Goal: Task Accomplishment & Management: Manage account settings

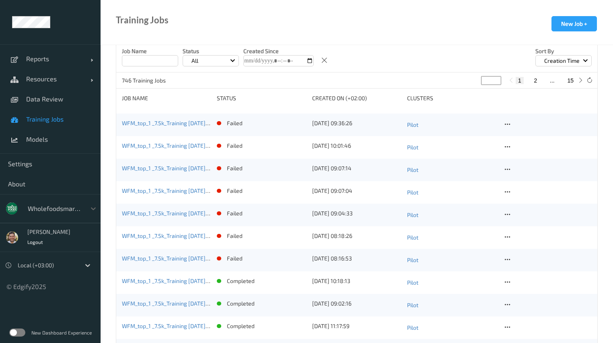
scroll to position [193, 0]
click at [509, 169] on icon at bounding box center [507, 168] width 7 height 7
click at [533, 182] on div "View Config" at bounding box center [530, 182] width 26 height 8
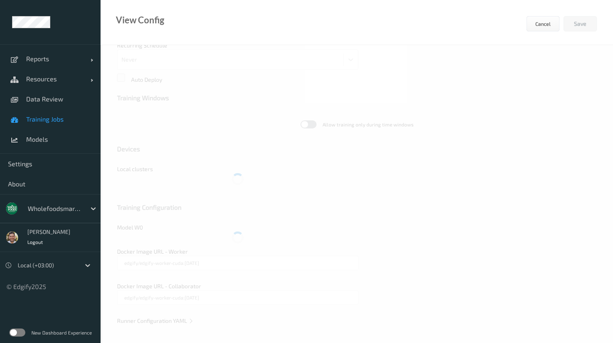
type input "WFM_top_1 _7.5k_Training 2025-09-01 up-to-date 2025-10-08 07:07"
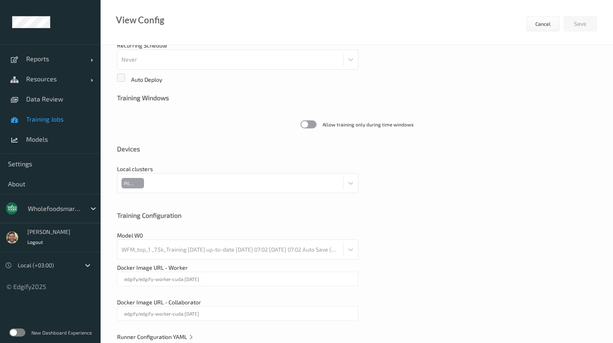
scroll to position [211, 0]
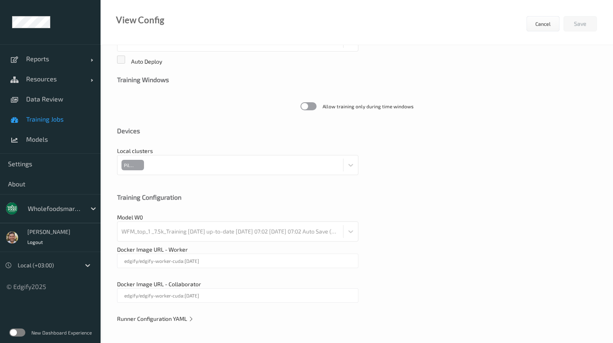
click at [168, 316] on span "Runner Configuration YAML" at bounding box center [155, 318] width 77 height 7
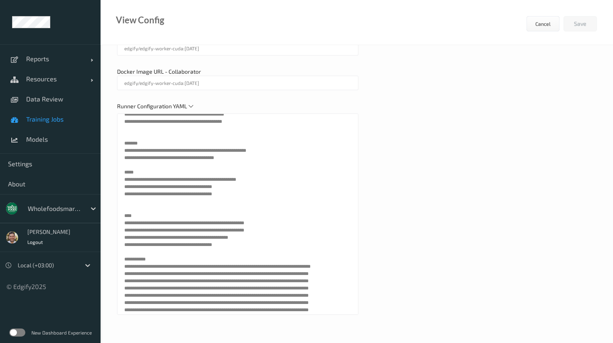
scroll to position [372, 0]
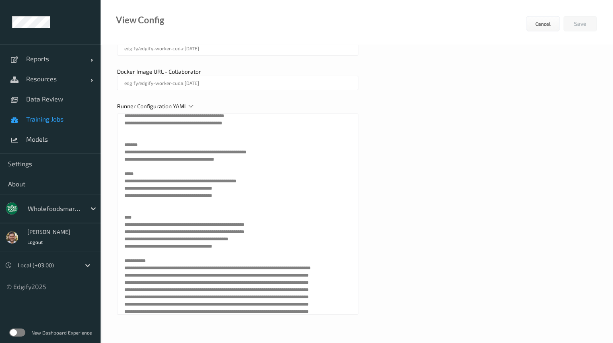
click at [53, 117] on span "Training Jobs" at bounding box center [59, 119] width 66 height 8
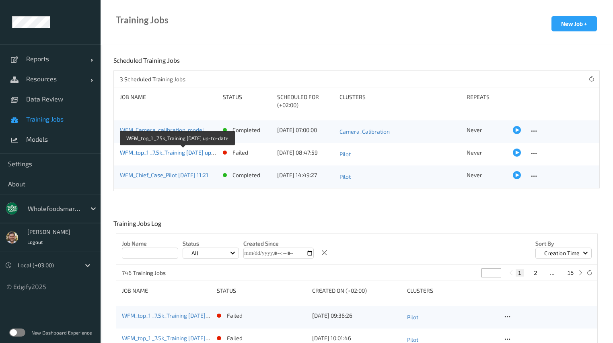
click at [165, 154] on link "WFM_top_1 _7.5k_Training [DATE] up-to-date" at bounding box center [176, 152] width 113 height 7
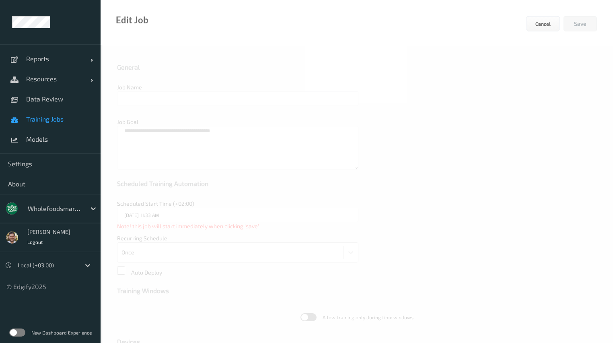
type input "WFM_top_1 _7.5k_Training [DATE] up-to-date"
type textarea "**********"
type input "[DATE] 8:47 AM"
type input "edgify/edgify-worker-cuda:[DATE]"
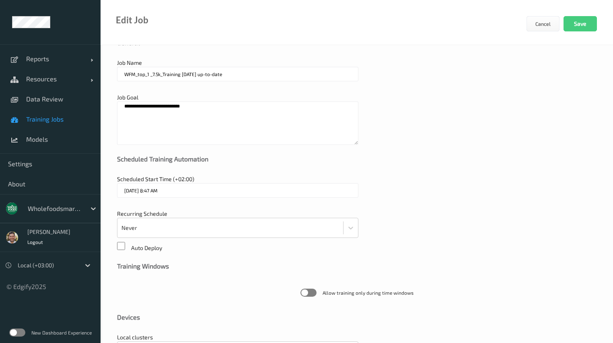
scroll to position [43, 0]
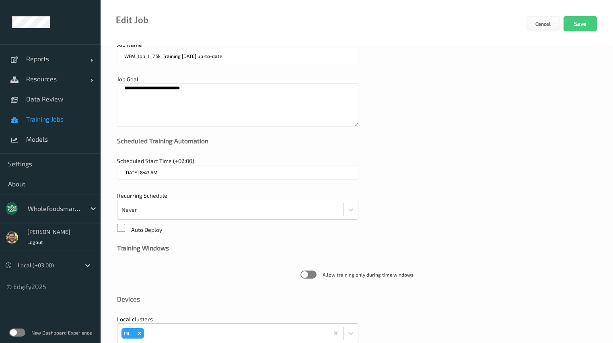
click at [180, 88] on textarea "**********" at bounding box center [237, 104] width 241 height 43
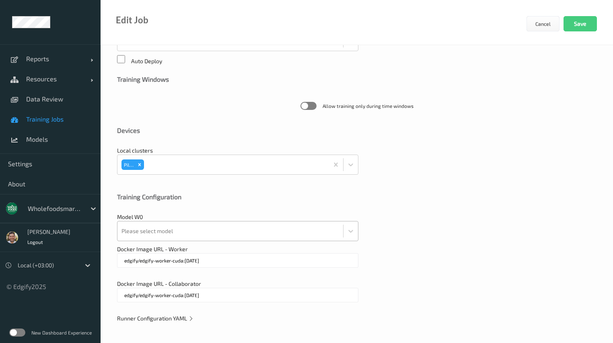
click at [167, 241] on div "Please select model" at bounding box center [237, 231] width 241 height 20
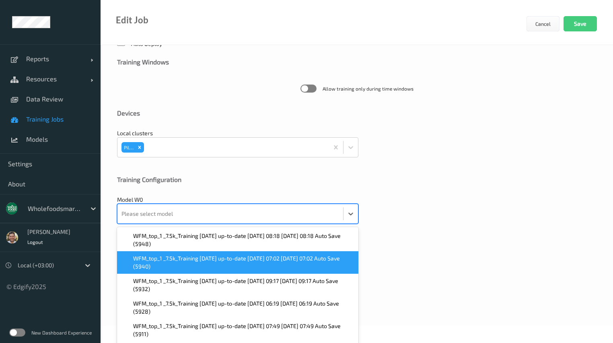
scroll to position [233, 0]
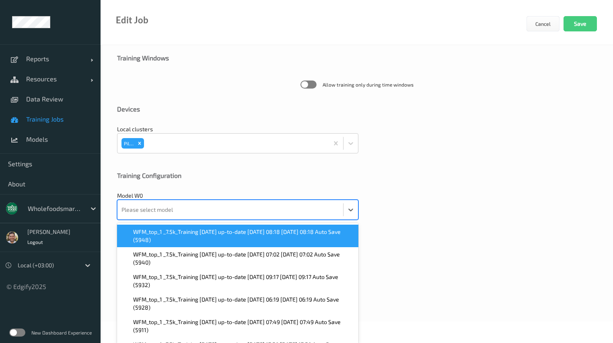
click at [171, 235] on span "WFM_top_1 _7.5k_Training 2025-09-01 up-to-date 2025-09-16 08:18 2025-09-16 08:1…" at bounding box center [243, 236] width 220 height 16
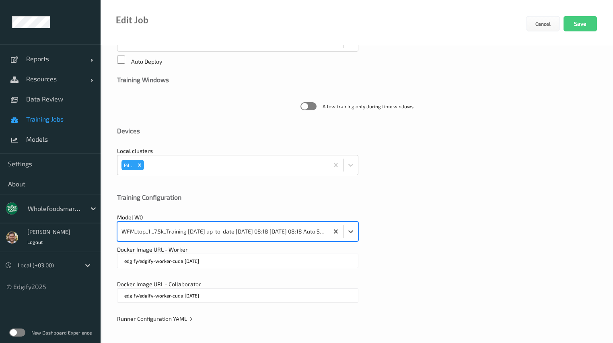
scroll to position [210, 0]
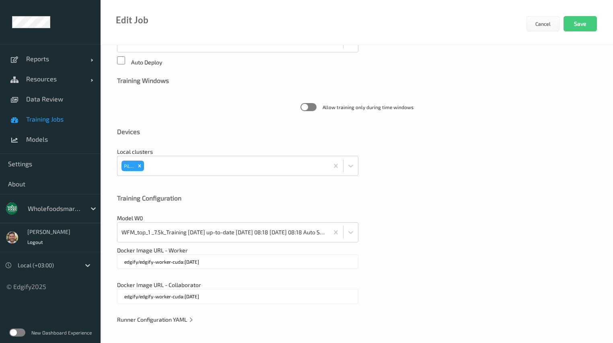
click at [185, 321] on span "Runner Configuration YAML" at bounding box center [155, 319] width 77 height 7
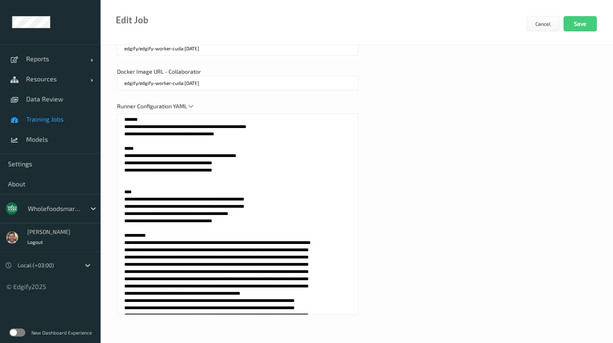
scroll to position [397, 0]
click at [270, 147] on textarea at bounding box center [237, 213] width 241 height 201
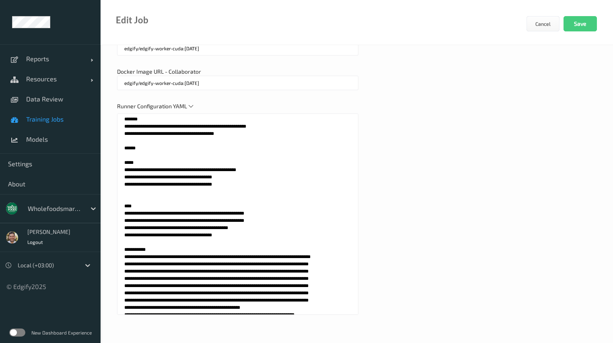
paste textarea "**********"
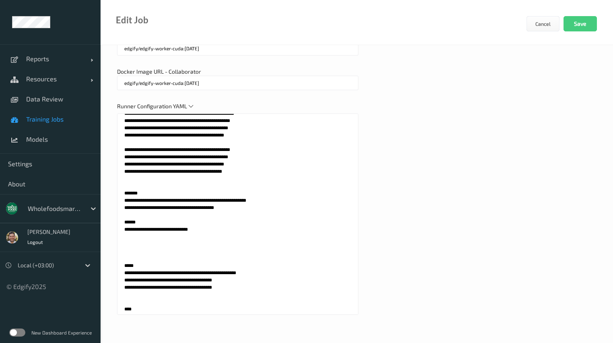
scroll to position [311, 0]
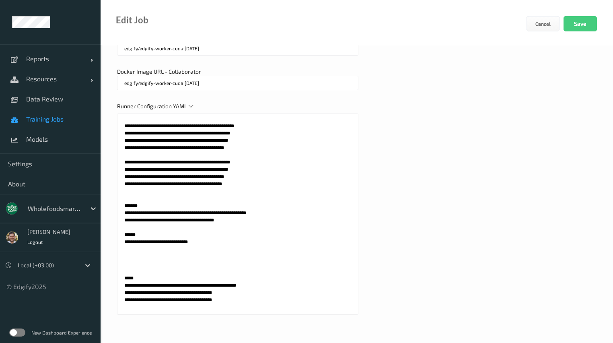
click at [457, 203] on div "Runner Configuration YAML" at bounding box center [357, 212] width 480 height 220
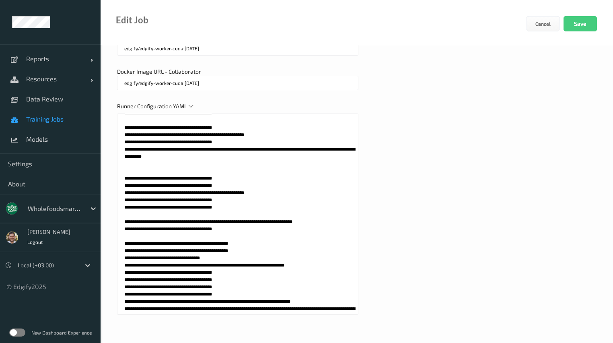
click at [267, 214] on textarea at bounding box center [237, 213] width 241 height 201
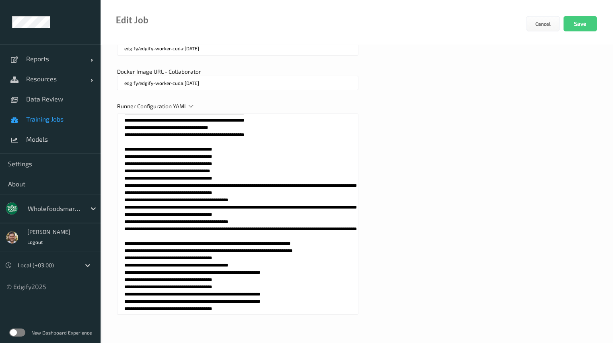
scroll to position [541, 0]
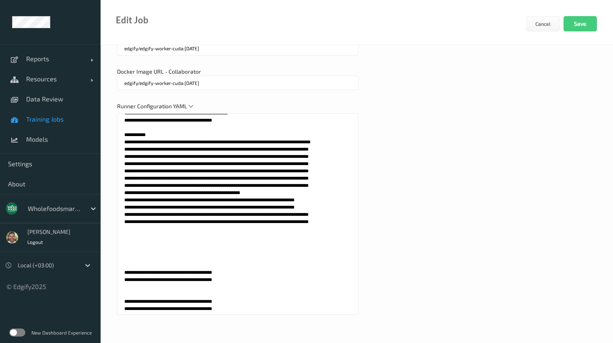
click at [250, 214] on textarea at bounding box center [237, 213] width 241 height 201
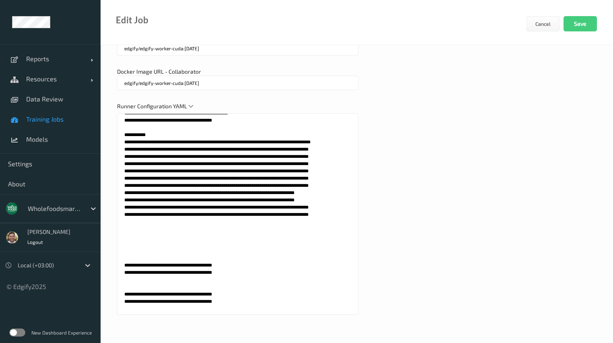
scroll to position [1149, 0]
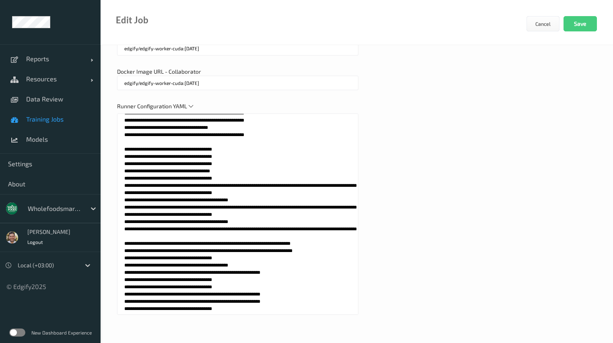
click at [224, 213] on textarea at bounding box center [237, 213] width 241 height 201
paste textarea "*****"
click at [243, 214] on textarea at bounding box center [237, 213] width 241 height 201
paste textarea "*****"
click at [259, 212] on textarea at bounding box center [237, 213] width 241 height 201
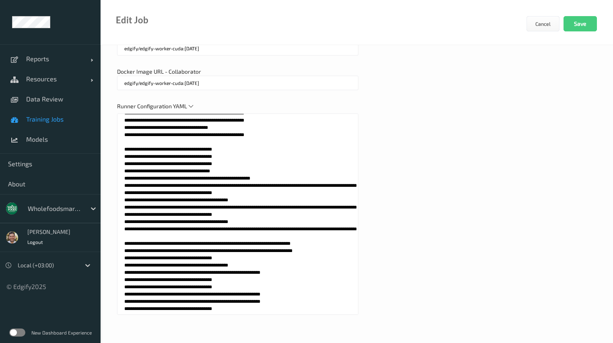
paste textarea "*****"
type textarea "**********"
click at [291, 211] on textarea at bounding box center [237, 213] width 241 height 201
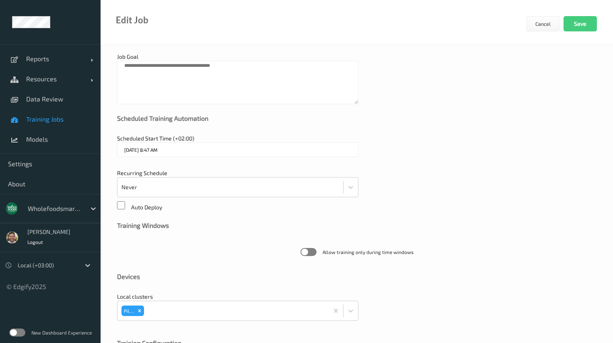
scroll to position [0, 0]
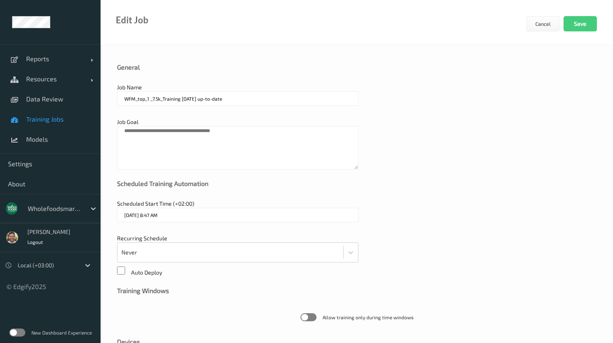
click at [251, 135] on textarea at bounding box center [237, 147] width 241 height 43
paste textarea "**********"
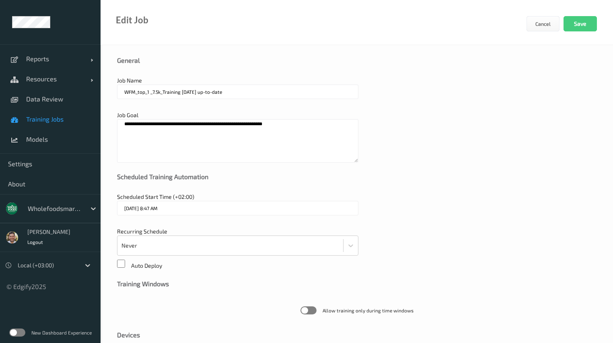
scroll to position [7, 0]
type textarea "**********"
click at [243, 92] on input "WFM_top_1 _7.5k_Training [DATE] up-to-date" at bounding box center [237, 91] width 241 height 14
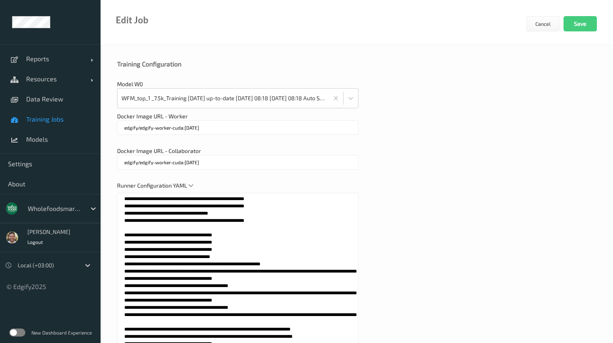
scroll to position [423, 0]
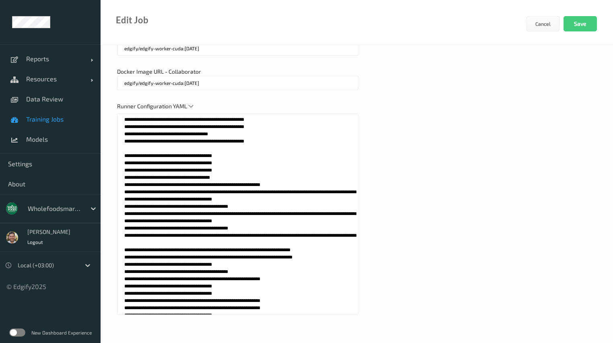
type input "WFM_top_1 _7.5k_Training 2025-10-15 up-to-date"
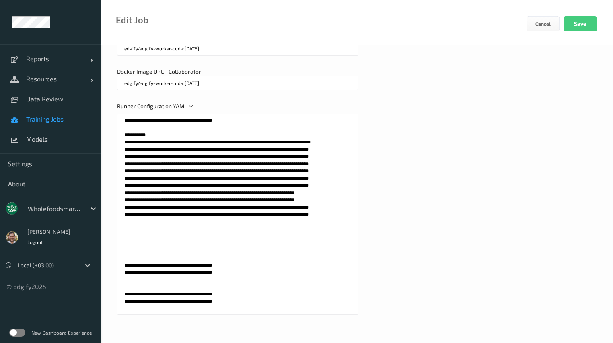
scroll to position [1149, 0]
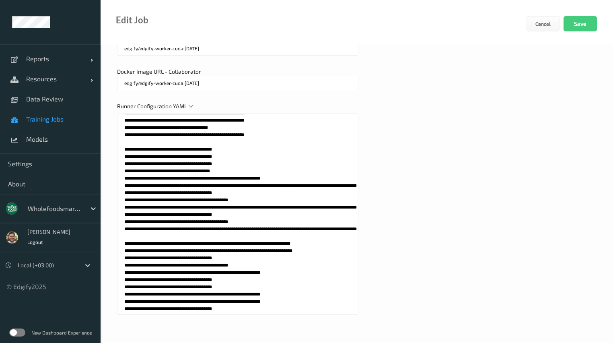
click at [269, 214] on textarea at bounding box center [237, 213] width 241 height 201
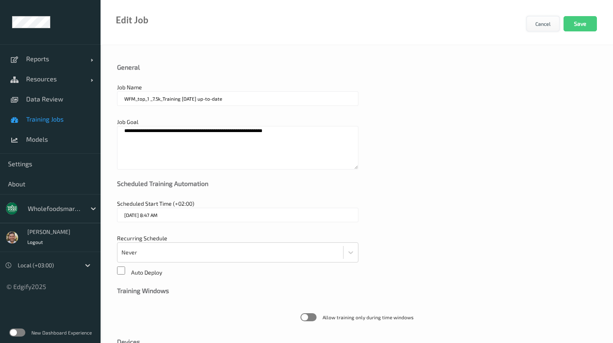
scroll to position [541, 0]
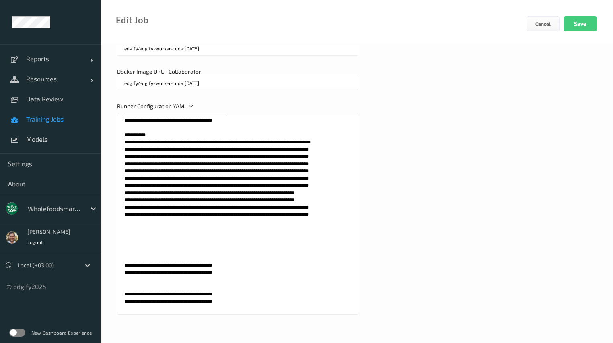
click at [307, 214] on textarea at bounding box center [237, 213] width 241 height 201
paste textarea "*****"
click at [326, 213] on textarea at bounding box center [237, 213] width 241 height 201
paste textarea "*****"
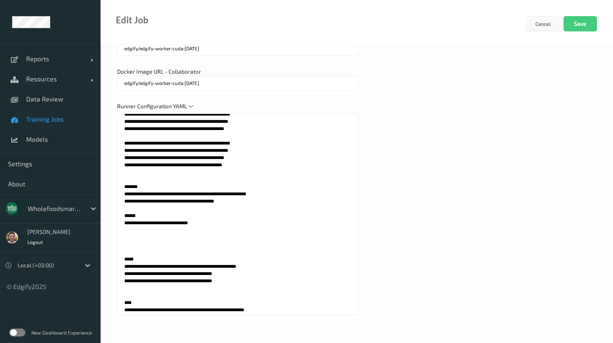
scroll to position [328, 0]
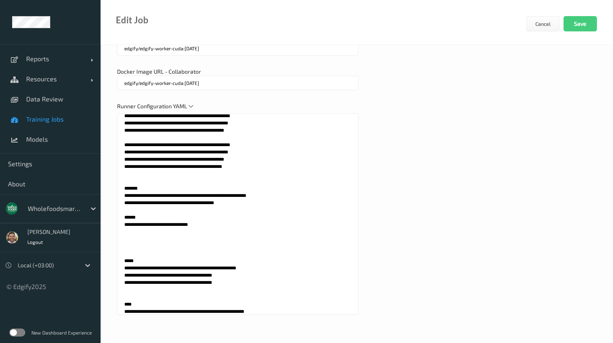
click at [190, 245] on textarea at bounding box center [237, 213] width 241 height 201
paste textarea "*****"
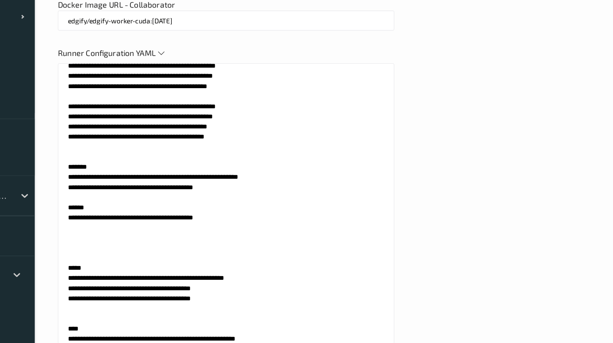
scroll to position [423, 0]
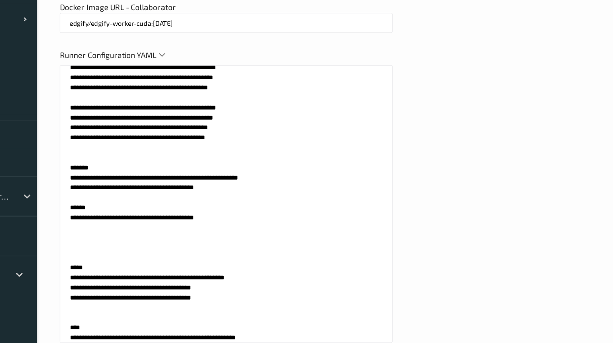
click at [208, 245] on textarea at bounding box center [237, 213] width 241 height 201
paste textarea "*****"
click at [225, 246] on textarea at bounding box center [237, 213] width 241 height 201
click at [214, 245] on textarea at bounding box center [237, 213] width 241 height 201
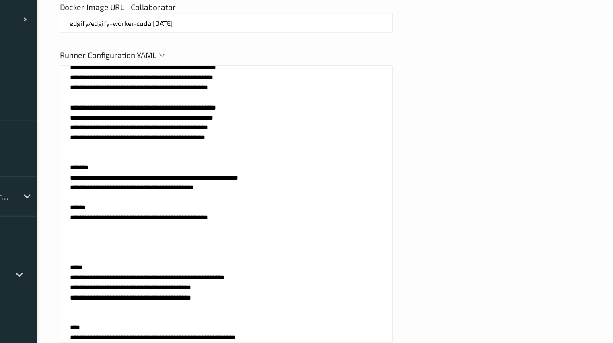
click at [214, 245] on textarea at bounding box center [237, 213] width 241 height 201
paste textarea
click at [223, 246] on textarea at bounding box center [237, 213] width 241 height 201
drag, startPoint x: 191, startPoint y: 245, endPoint x: 135, endPoint y: 241, distance: 55.6
click at [135, 241] on textarea at bounding box center [237, 213] width 241 height 201
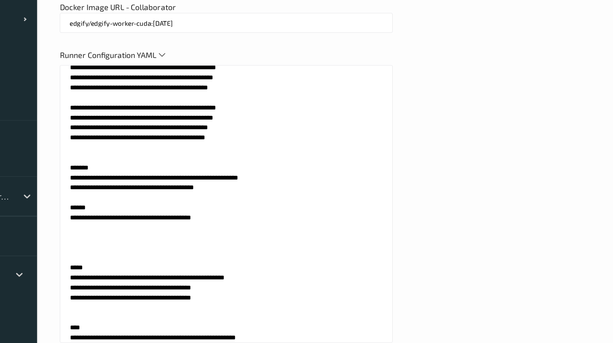
click at [135, 241] on textarea at bounding box center [237, 213] width 241 height 201
click at [134, 256] on textarea at bounding box center [237, 213] width 241 height 201
paste textarea "**********"
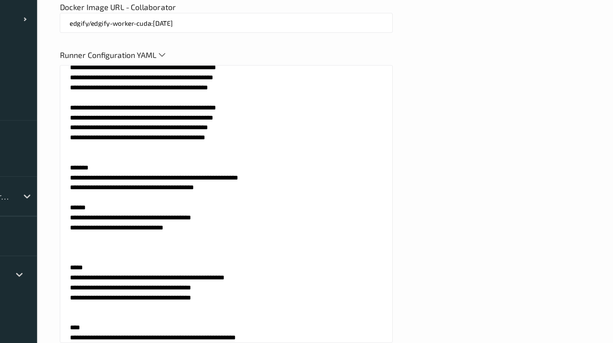
click at [190, 251] on textarea at bounding box center [237, 213] width 241 height 201
paste textarea "*****"
click at [210, 253] on textarea at bounding box center [237, 213] width 241 height 201
paste textarea "*****"
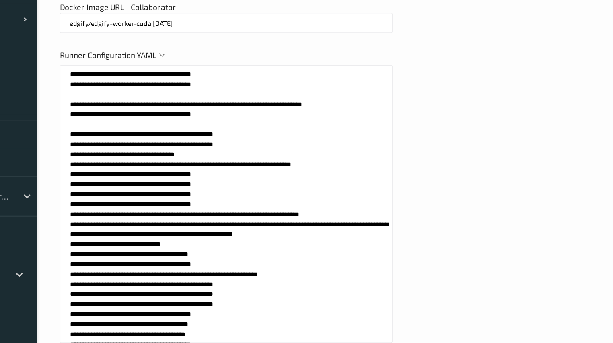
scroll to position [548, 0]
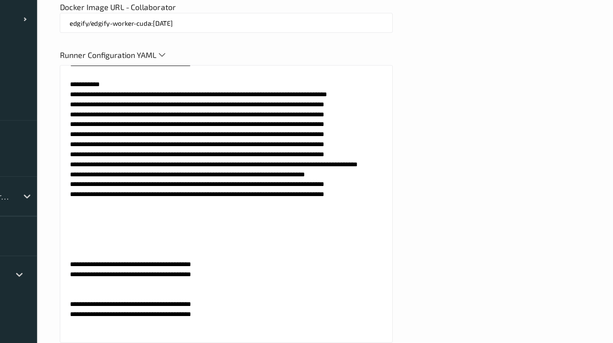
drag, startPoint x: 312, startPoint y: 214, endPoint x: 203, endPoint y: 210, distance: 108.7
click at [203, 210] on textarea at bounding box center [237, 213] width 241 height 201
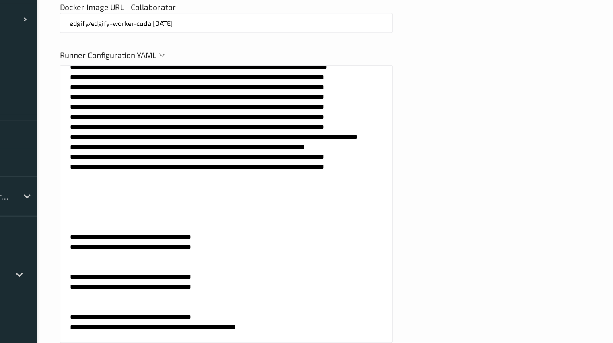
scroll to position [1439, 0]
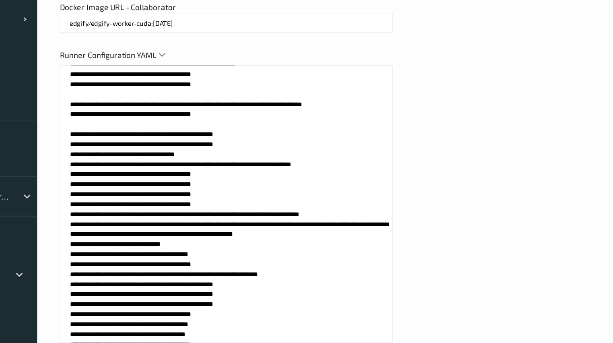
click at [199, 214] on textarea at bounding box center [237, 213] width 241 height 201
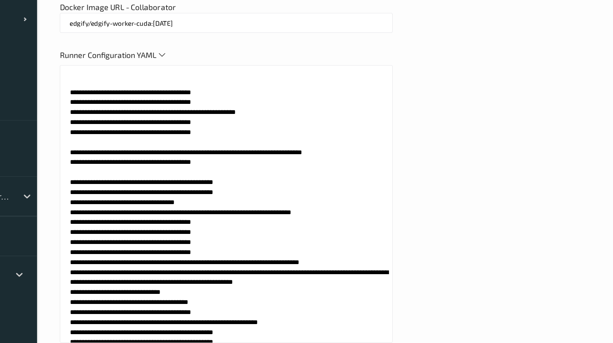
scroll to position [1406, 0]
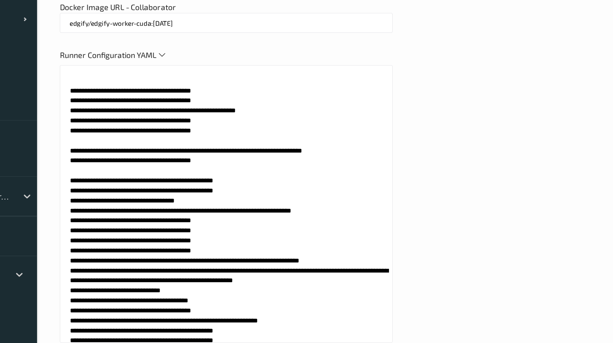
click at [201, 247] on textarea at bounding box center [237, 213] width 241 height 201
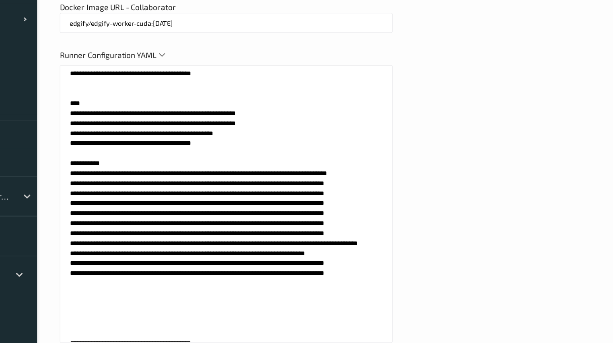
scroll to position [492, 0]
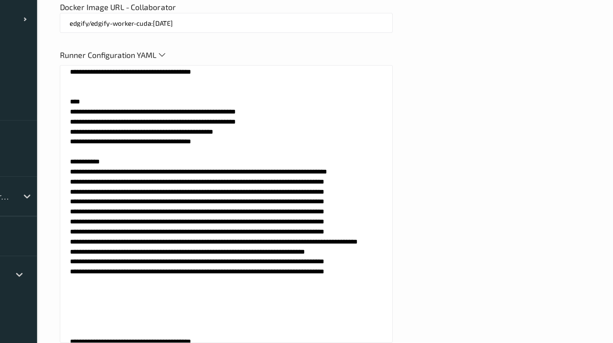
click at [198, 271] on textarea at bounding box center [237, 213] width 241 height 201
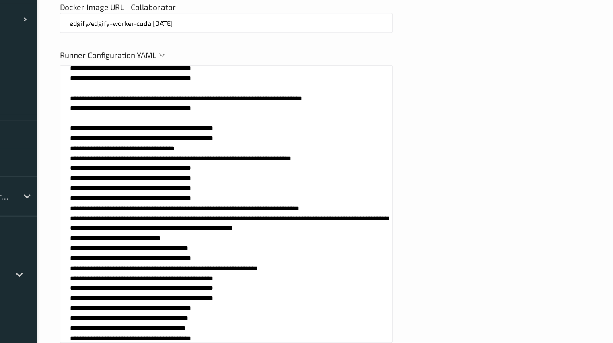
scroll to position [1444, 0]
click at [197, 208] on textarea at bounding box center [237, 213] width 241 height 201
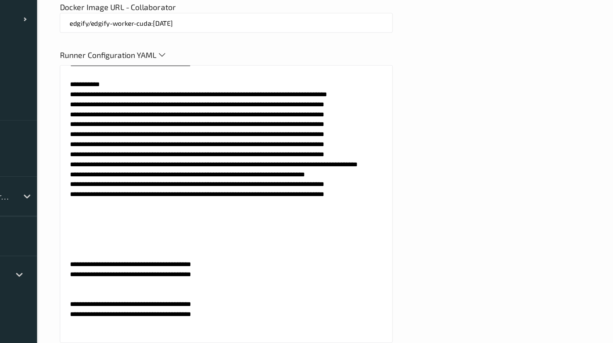
click at [306, 215] on textarea at bounding box center [237, 213] width 241 height 201
paste textarea "*****"
click at [306, 215] on textarea at bounding box center [237, 213] width 241 height 201
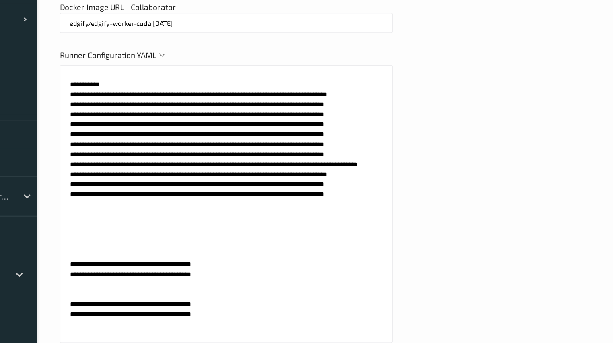
click at [306, 215] on textarea at bounding box center [237, 213] width 241 height 201
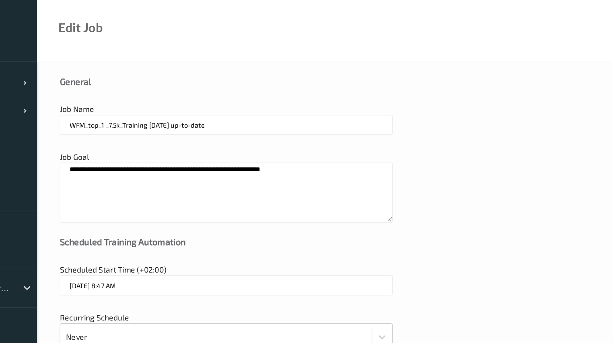
scroll to position [0, 0]
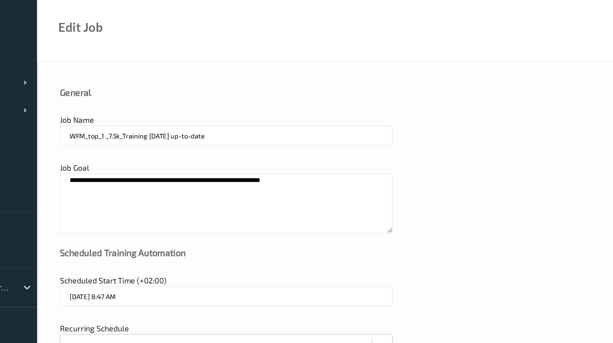
type textarea "**********"
click at [291, 140] on textarea "**********" at bounding box center [237, 147] width 241 height 43
paste textarea "**********"
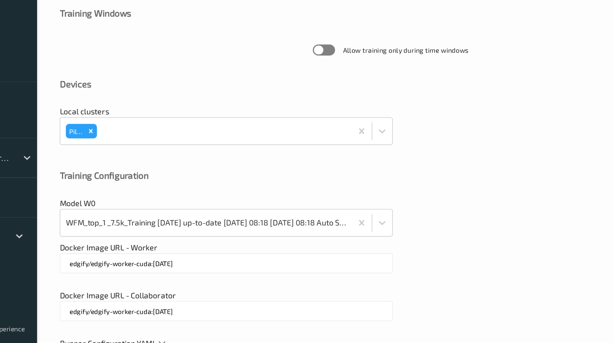
scroll to position [195, 0]
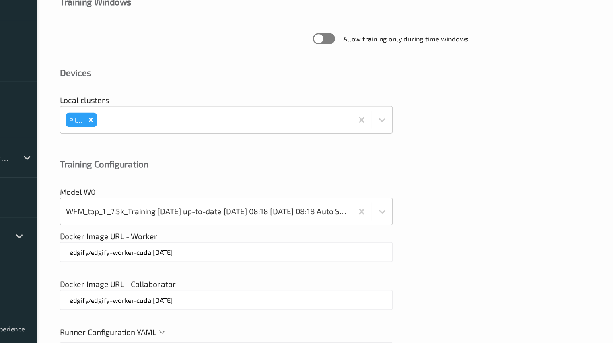
type textarea "**********"
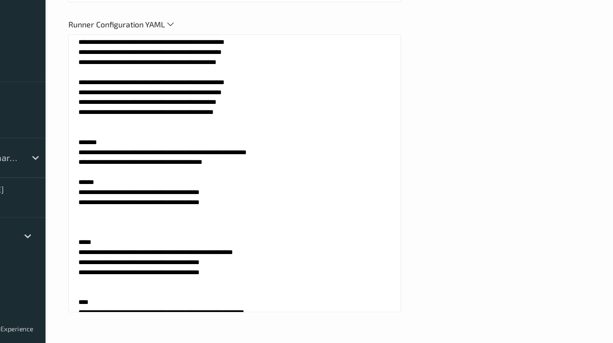
scroll to position [325, 0]
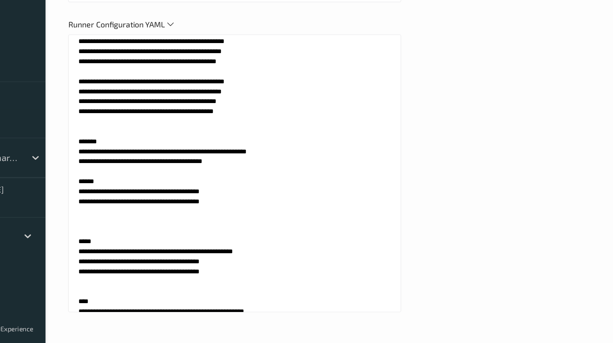
click at [216, 258] on textarea at bounding box center [237, 219] width 241 height 201
click at [175, 270] on textarea at bounding box center [237, 219] width 241 height 201
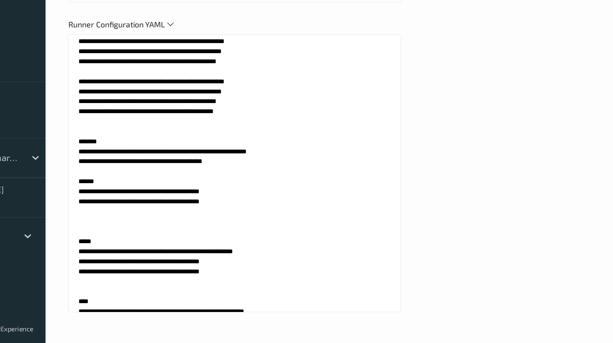
paste textarea "**********"
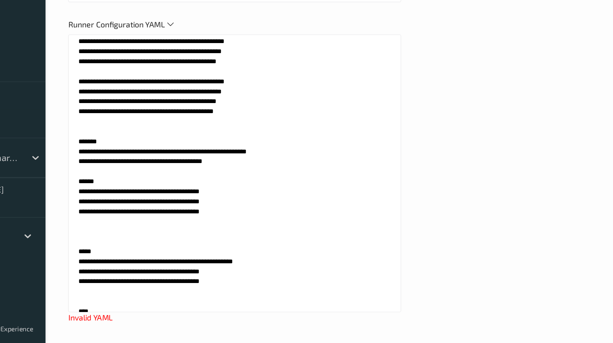
click at [201, 267] on textarea at bounding box center [237, 219] width 241 height 201
paste textarea
click at [216, 266] on textarea at bounding box center [237, 219] width 241 height 201
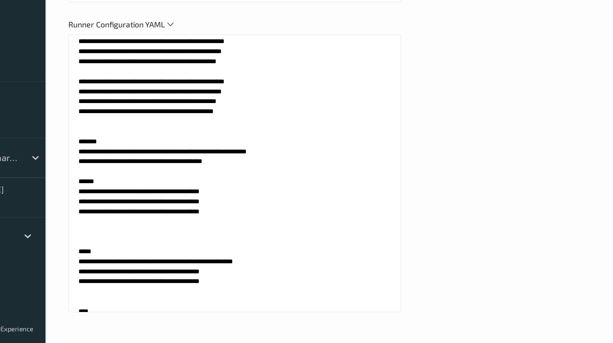
paste textarea
click at [224, 268] on textarea at bounding box center [237, 219] width 241 height 201
paste textarea "*****"
click at [242, 268] on textarea at bounding box center [237, 219] width 241 height 201
paste textarea "*****"
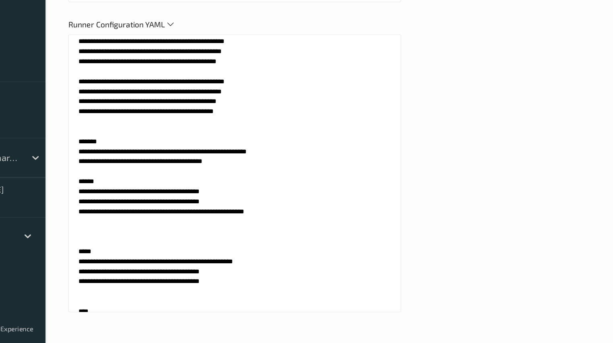
type textarea "**********"
click at [297, 144] on textarea at bounding box center [237, 219] width 241 height 201
click at [485, 201] on div "Runner Configuration YAML" at bounding box center [357, 218] width 480 height 220
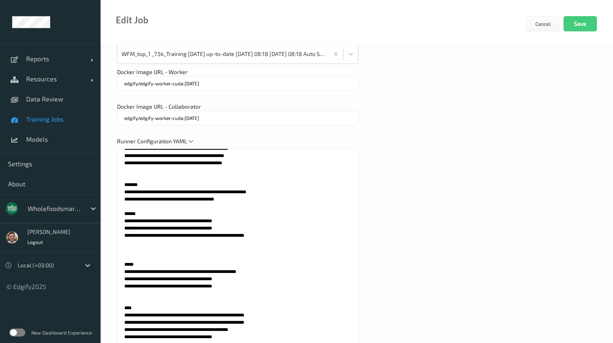
scroll to position [367, 0]
drag, startPoint x: 276, startPoint y: 256, endPoint x: 113, endPoint y: 241, distance: 162.8
click at [113, 241] on div "**********" at bounding box center [357, 17] width 513 height 721
click at [200, 251] on textarea at bounding box center [237, 248] width 241 height 201
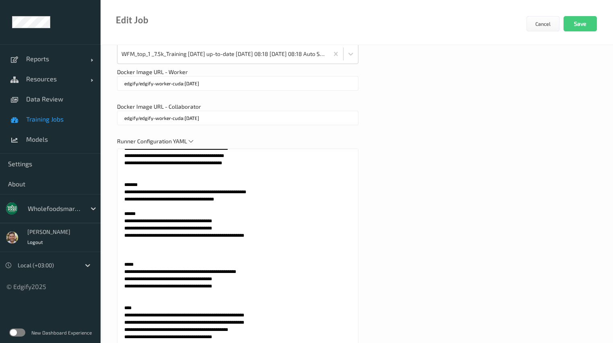
click at [200, 251] on textarea at bounding box center [237, 248] width 241 height 201
click at [389, 218] on div "Runner Configuration YAML" at bounding box center [357, 247] width 480 height 220
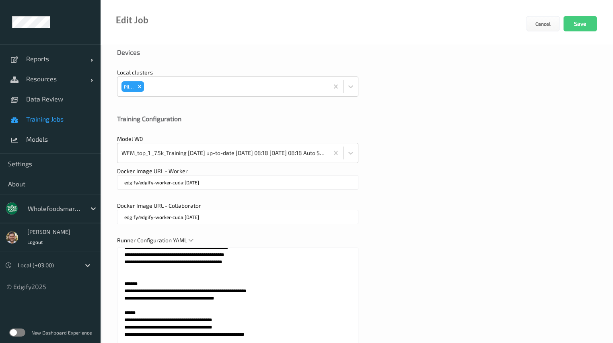
scroll to position [288, 0]
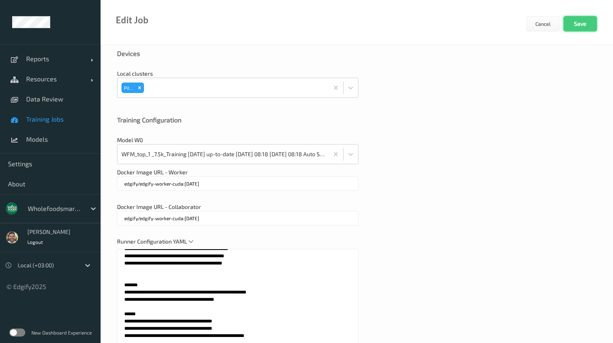
click at [579, 26] on button "Save" at bounding box center [580, 23] width 33 height 15
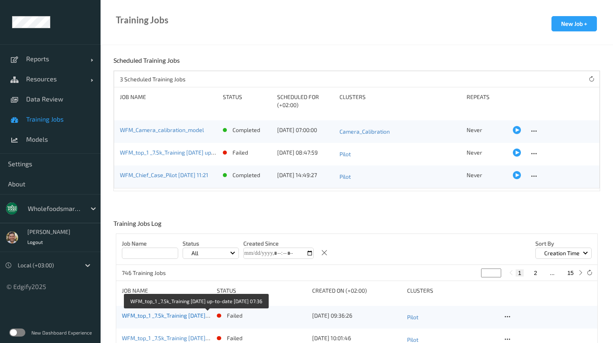
click at [163, 315] on link "WFM_top_1 _7.5k_Training 2025-09-01 up-to-date 2025-10-15 07:36" at bounding box center [195, 315] width 146 height 7
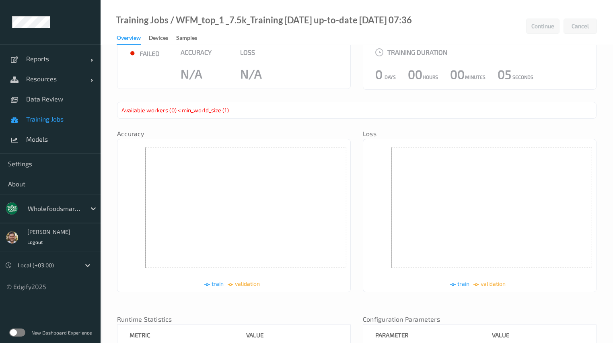
scroll to position [43, 0]
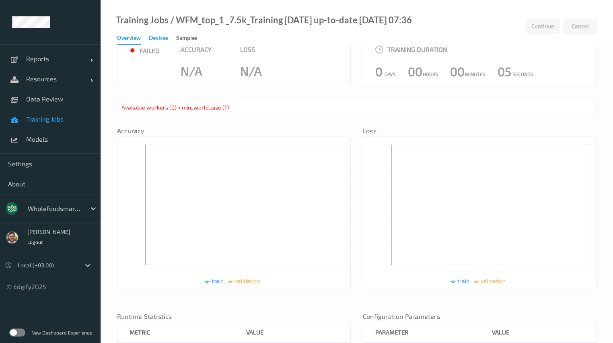
click at [158, 34] on div "Devices" at bounding box center [158, 39] width 19 height 10
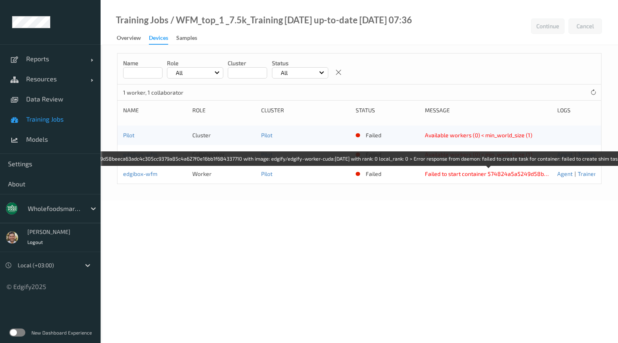
click at [524, 174] on div "Failed to start container 574824a5a5249d58beeca63adc4c305cc9379a85c4a627f0e16bb…" at bounding box center [488, 174] width 127 height 8
copy div "Failed to start container 574824a5a5249d58beeca63adc4c305cc9379a85c4a627f0e16bb…"
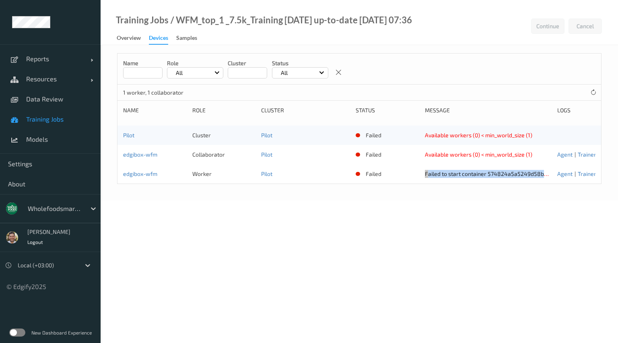
click at [48, 118] on span "Training Jobs" at bounding box center [59, 119] width 66 height 8
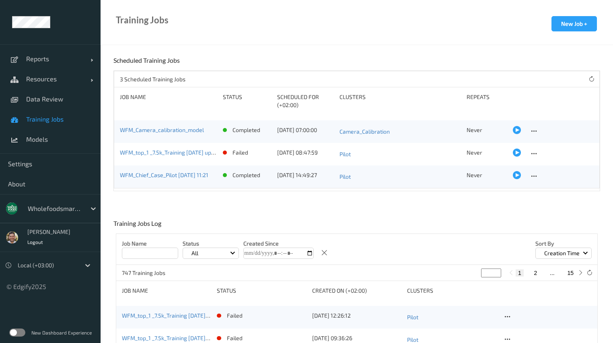
click at [48, 118] on span "Training Jobs" at bounding box center [59, 119] width 66 height 8
click at [514, 154] on div at bounding box center [517, 152] width 8 height 8
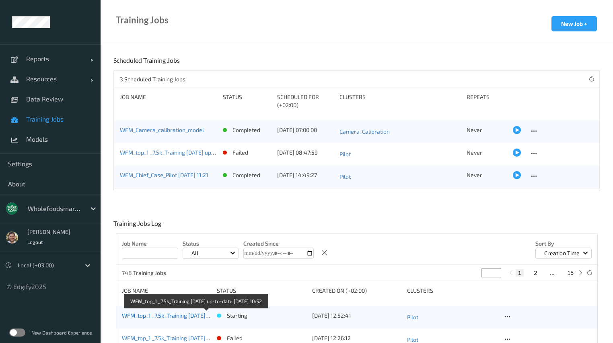
click at [171, 317] on link "WFM_top_1 _7.5k_Training 2025-10-15 up-to-date 2025-10-15 10:52" at bounding box center [195, 315] width 146 height 7
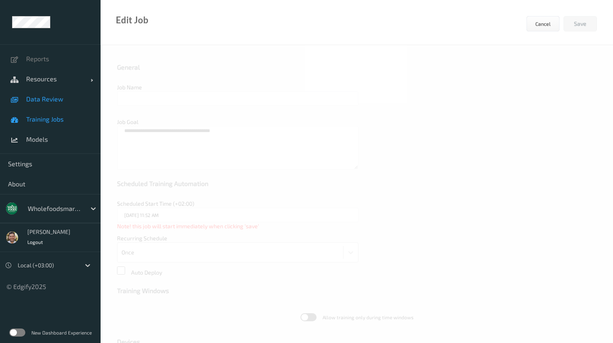
type input "WFM_top_1 _7.5k_Training [DATE] up-to-date"
type input "[DATE] 8:47 AM"
type input "edgify/edgify-worker-cuda:[DATE]"
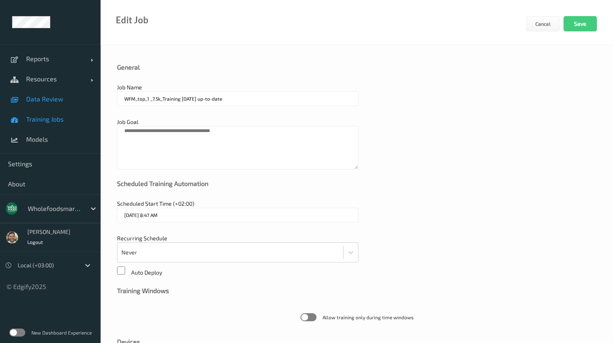
click at [60, 103] on link "Data Review" at bounding box center [50, 99] width 101 height 20
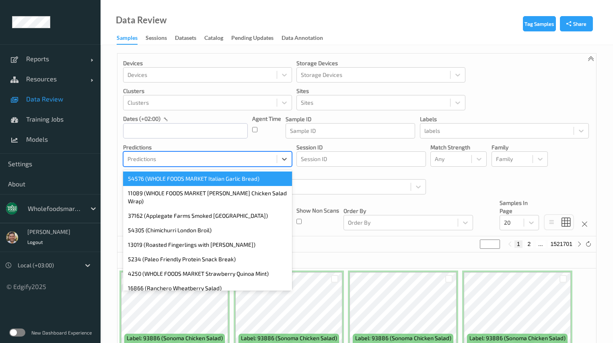
click at [224, 160] on div at bounding box center [200, 159] width 145 height 10
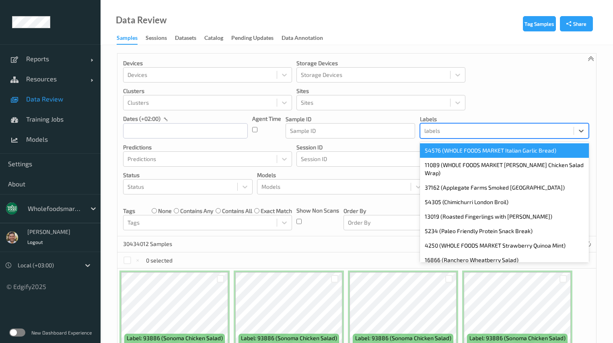
click at [443, 129] on div at bounding box center [496, 131] width 145 height 10
paste input "28620"
type input "28620"
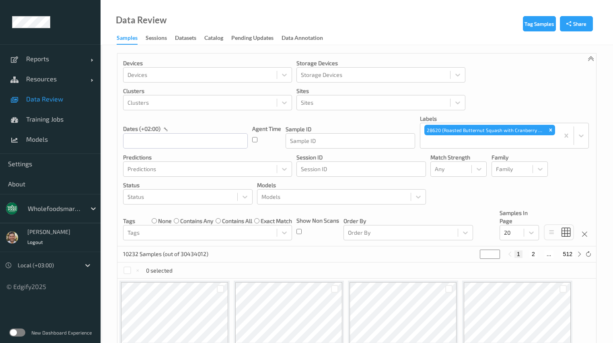
click at [512, 82] on div "Devices Devices Storage Devices Storage Devices Clusters Clusters Sites Sites d…" at bounding box center [356, 150] width 479 height 193
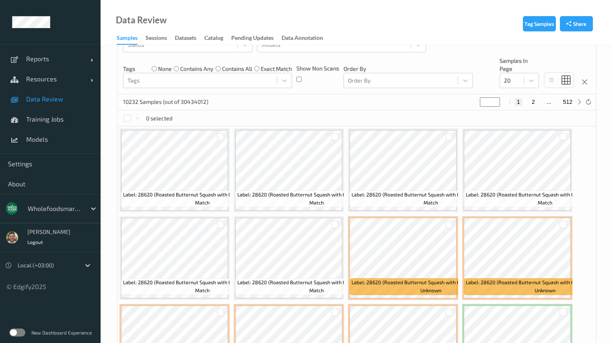
scroll to position [151, 0]
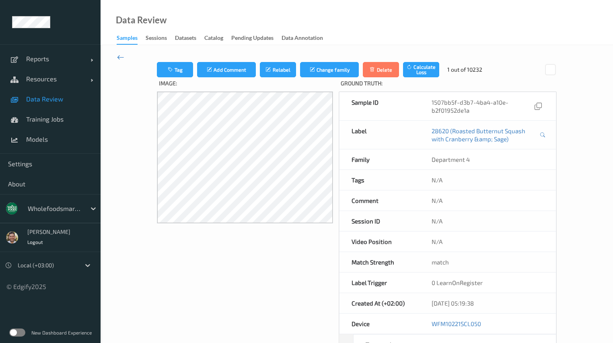
click at [118, 56] on icon at bounding box center [120, 57] width 7 height 9
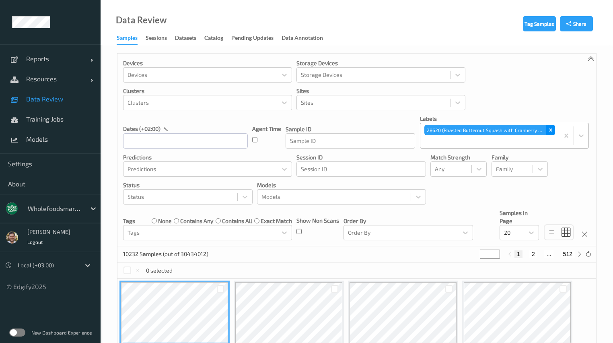
click at [552, 128] on icon "Remove 28620 (Roasted Butternut Squash with Cranberry &amp; Sage)" at bounding box center [551, 130] width 6 height 6
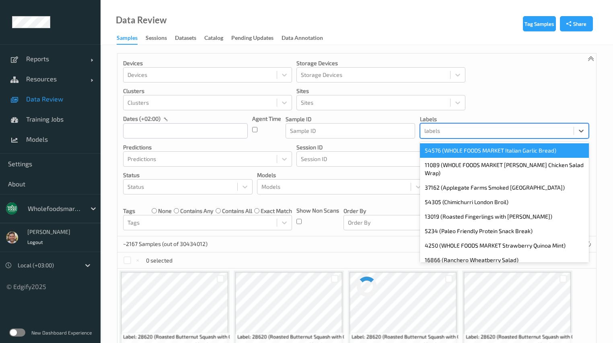
click at [552, 128] on div at bounding box center [496, 131] width 145 height 10
paste input "6750"
type input "6750"
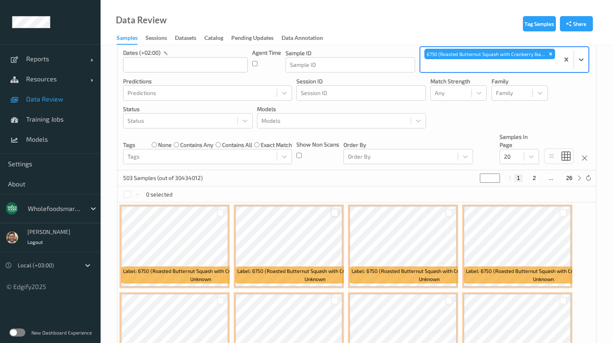
scroll to position [77, 0]
